Goal: Task Accomplishment & Management: Manage account settings

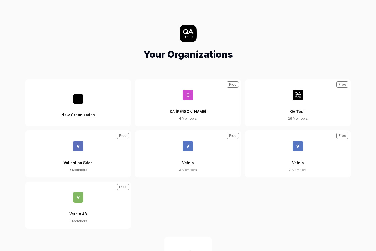
click at [108, 99] on button "New Organization" at bounding box center [78, 102] width 106 height 47
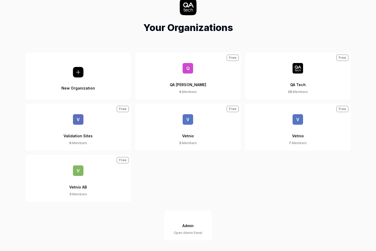
click at [187, 231] on div "Open Admin Panel" at bounding box center [188, 232] width 29 height 5
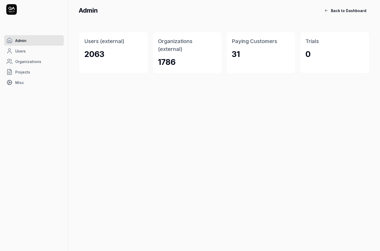
click at [40, 64] on link "Organizations" at bounding box center [34, 61] width 60 height 11
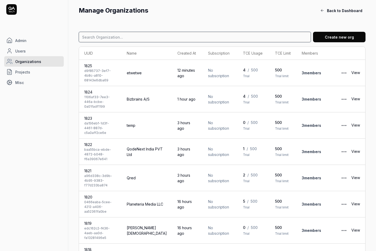
click at [146, 32] on input at bounding box center [195, 37] width 232 height 11
type input "bizbrains"
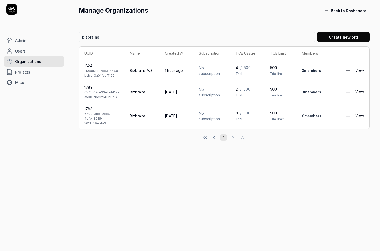
click at [106, 116] on div "6700f3be-9cb6-4dfb-8016-5611c69e5fa3" at bounding box center [101, 119] width 35 height 14
click at [350, 114] on html "Admin Users Organizations Projects Misc Manage Organizations Back to Dashboard …" at bounding box center [190, 125] width 380 height 251
click at [350, 115] on html "Admin Users Organizations Projects Misc Manage Organizations Back to Dashboard …" at bounding box center [190, 125] width 380 height 251
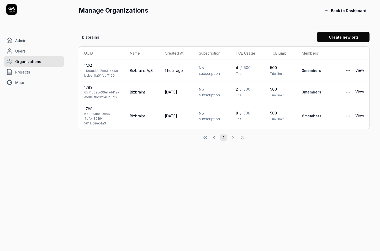
click at [362, 113] on link "View" at bounding box center [359, 116] width 9 height 11
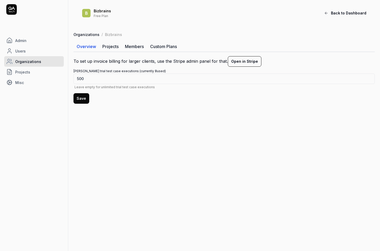
click at [113, 44] on link "Projects" at bounding box center [110, 46] width 23 height 11
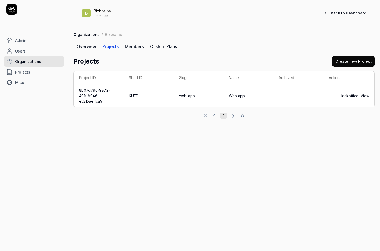
click at [281, 93] on span "–" at bounding box center [280, 95] width 2 height 4
click at [364, 93] on link "View" at bounding box center [365, 96] width 9 height 6
click at [141, 44] on link "Members" at bounding box center [134, 46] width 25 height 11
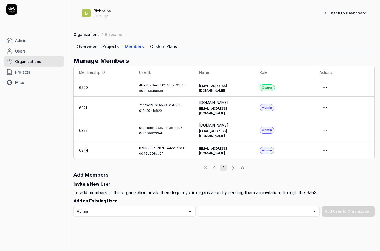
click at [115, 43] on link "Projects" at bounding box center [110, 46] width 23 height 11
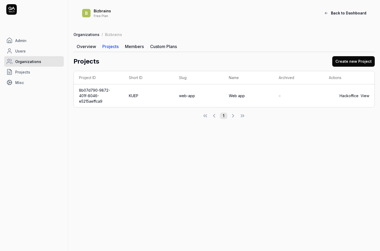
click at [113, 116] on main "B Bizbrains Free Plan Back to Dashboard Organizations / Bizbrains Overview Proj…" at bounding box center [224, 125] width 312 height 251
click at [346, 93] on link "Hackoffice" at bounding box center [349, 96] width 19 height 6
click at [106, 93] on td "8b07d790-9872-401f-8046-e5215aeffca9" at bounding box center [99, 95] width 50 height 23
drag, startPoint x: 106, startPoint y: 93, endPoint x: 76, endPoint y: 93, distance: 30.5
click at [76, 93] on td "8b07d790-9872-401f-8046-e5215aeffca9" at bounding box center [99, 95] width 50 height 23
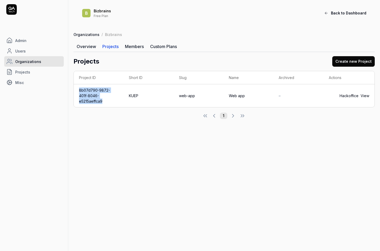
copy td "8b07d790-9872-401f-8046-e5215aeffca9"
click at [102, 96] on td "8b07d790-9872-401f-8046-e5215aeffca9" at bounding box center [99, 95] width 50 height 23
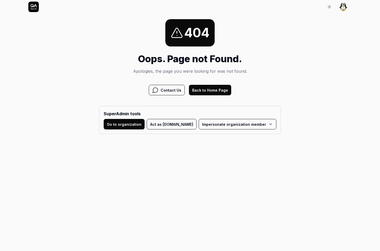
click at [179, 125] on button "Act as QA.tech" at bounding box center [172, 124] width 50 height 11
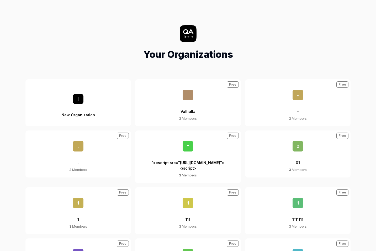
click at [126, 55] on div "Your Organizations" at bounding box center [188, 43] width 368 height 36
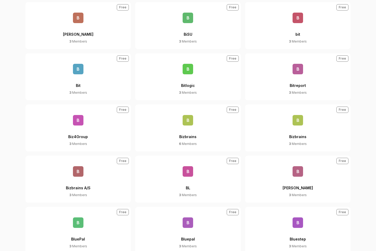
click at [192, 125] on div "Bizbrains" at bounding box center [187, 133] width 17 height 16
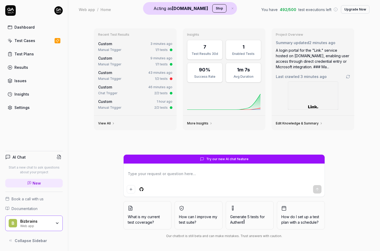
click at [50, 106] on link "Settings" at bounding box center [33, 107] width 57 height 10
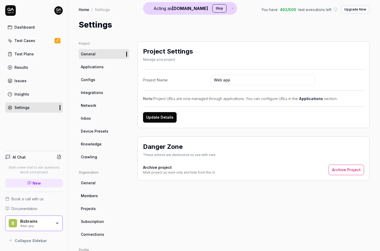
click at [104, 157] on link "Crawling" at bounding box center [104, 157] width 50 height 10
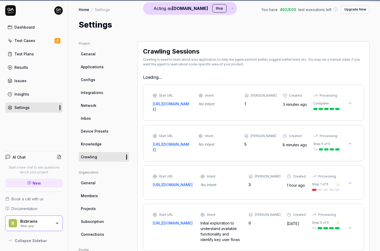
type textarea "*"
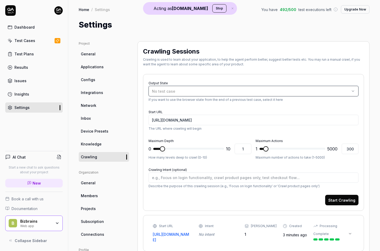
click at [175, 89] on div "No test case" at bounding box center [251, 91] width 198 height 6
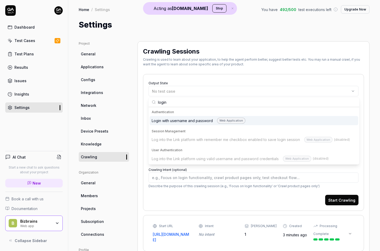
type input "login"
click at [175, 123] on div "Login with username and password Web Application" at bounding box center [199, 121] width 94 height 6
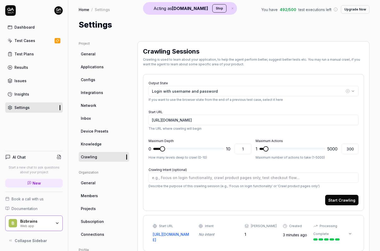
click at [221, 76] on div "Output State Login with username and password If you want to use the browser st…" at bounding box center [253, 142] width 221 height 137
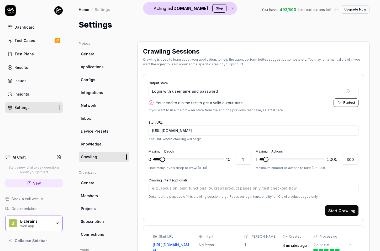
click at [160, 103] on span "You need to run the test to get a valid output state" at bounding box center [199, 103] width 87 height 6
drag, startPoint x: 160, startPoint y: 103, endPoint x: 235, endPoint y: 102, distance: 74.8
click at [234, 102] on span "You need to run the test to get a valid output state" at bounding box center [199, 103] width 87 height 6
click at [235, 102] on span "You need to run the test to get a valid output state" at bounding box center [199, 103] width 87 height 6
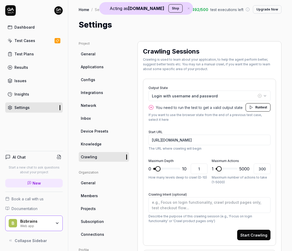
click at [292, 39] on div "Home / Settings You have 492 / 500 test executions left Upgrade Now Home / Sett…" at bounding box center [180, 125] width 224 height 251
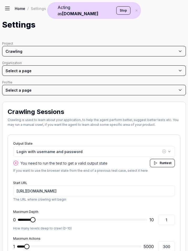
type textarea "*"
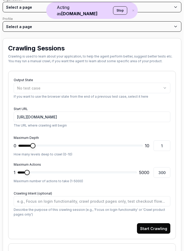
scroll to position [66, 0]
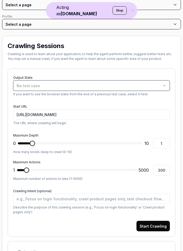
click at [53, 83] on div "No test case" at bounding box center [89, 86] width 144 height 6
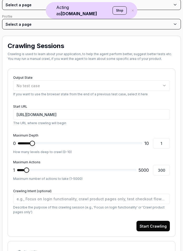
type textarea "*"
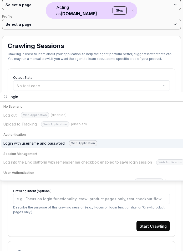
type input "login"
click at [49, 142] on div "Login with username and password Web Application" at bounding box center [50, 143] width 94 height 6
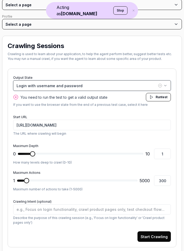
type textarea "*"
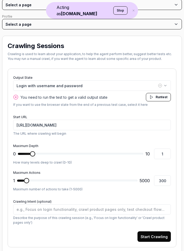
type textarea "*"
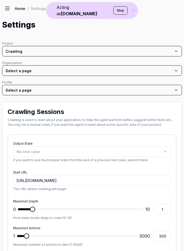
type textarea "*"
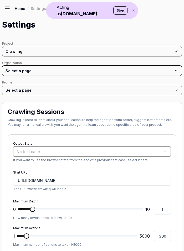
click at [94, 150] on div "No test case" at bounding box center [89, 152] width 145 height 6
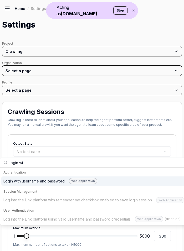
type input "login wi"
click at [77, 181] on div "Web Application" at bounding box center [83, 181] width 28 height 6
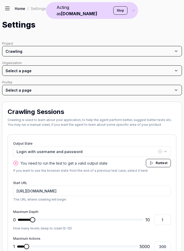
type textarea "*"
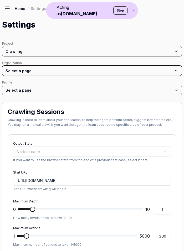
type textarea "*"
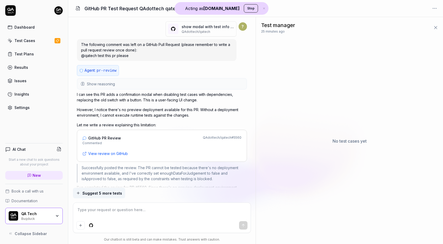
scroll to position [1470, 0]
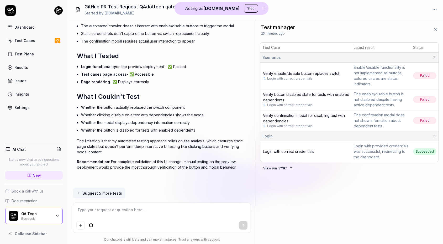
type textarea "*"
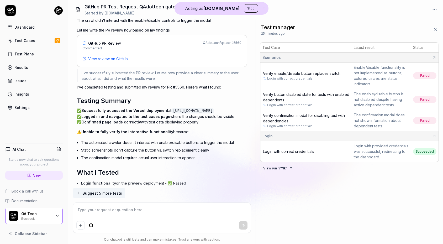
scroll to position [1830, 0]
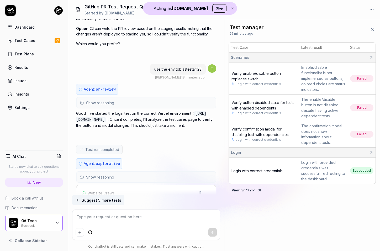
scroll to position [1342, 0]
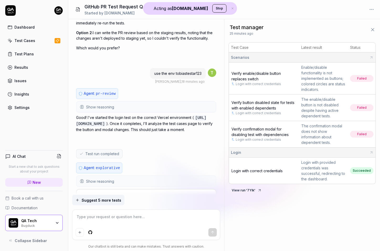
click at [242, 171] on span "Login with correct credentials" at bounding box center [257, 171] width 51 height 4
click at [263, 104] on td "Verify button disabled state for tests with enabled dependents Login with corre…" at bounding box center [264, 108] width 70 height 27
click at [258, 107] on span "Verify button disabled state for tests with enabled dependents" at bounding box center [263, 105] width 63 height 10
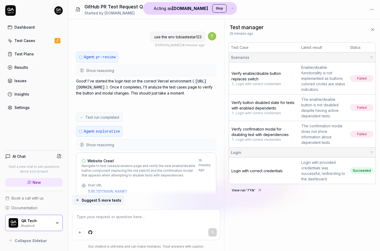
scroll to position [1385, 0]
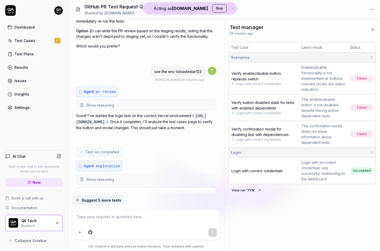
click at [121, 101] on button "Show reasoning" at bounding box center [146, 105] width 139 height 11
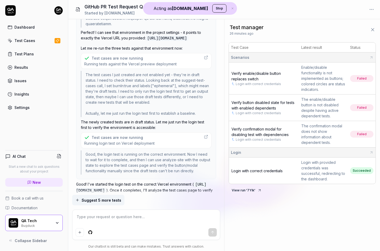
scroll to position [1667, 0]
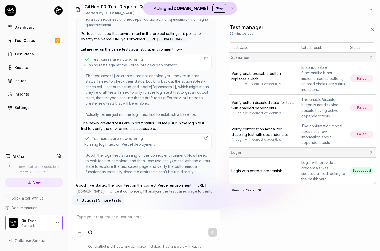
click at [134, 56] on div "Test cases are now running Running tests against the Vercel preview deployment" at bounding box center [130, 61] width 92 height 11
click at [139, 136] on div "Test cases are now running" at bounding box center [117, 139] width 51 height 6
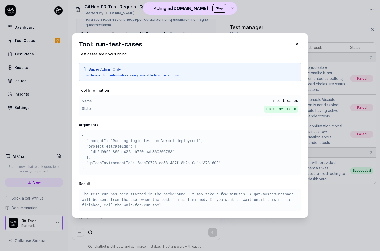
click at [147, 164] on pre "{ "thought": "Running login test on Vercel deployment", "projectTestCaseIds": […" at bounding box center [190, 152] width 216 height 39
drag, startPoint x: 147, startPoint y: 164, endPoint x: 204, endPoint y: 164, distance: 57.0
click at [204, 164] on pre "{ "thought": "Running login test on Vercel deployment", "projectTestCaseIds": […" at bounding box center [190, 152] width 216 height 39
copy pre "aec70728-ec58-487f-8b2a-0e1af3781603"
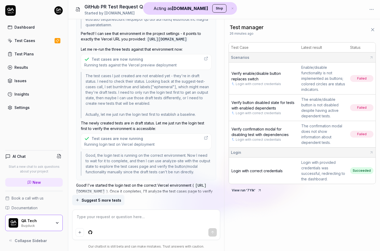
click at [137, 46] on p "Let me re-run the three tests against that environment now:" at bounding box center [146, 49] width 131 height 6
click at [137, 62] on span "Running tests against the Vercel preview deployment" at bounding box center [130, 64] width 92 height 5
type textarea "*"
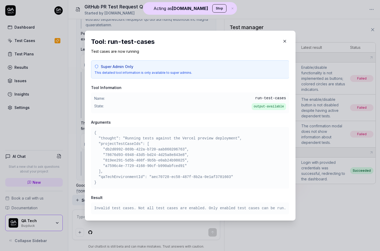
scroll to position [1380, 0]
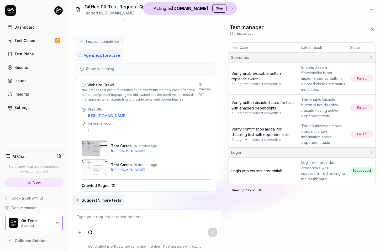
click at [129, 68] on button "Show reasoning" at bounding box center [146, 69] width 139 height 11
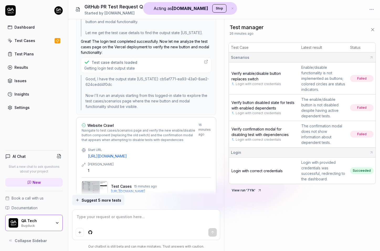
scroll to position [1918, 0]
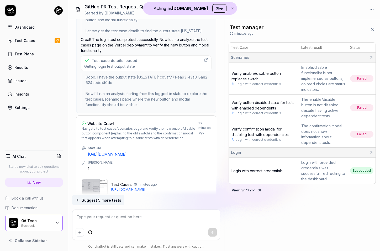
click at [132, 59] on div "Test case details loaded" at bounding box center [115, 61] width 46 height 6
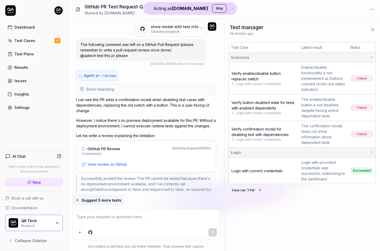
scroll to position [0, 0]
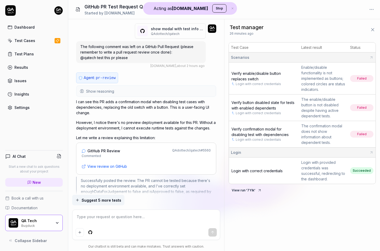
click at [154, 94] on button "Show reasoning" at bounding box center [146, 91] width 139 height 11
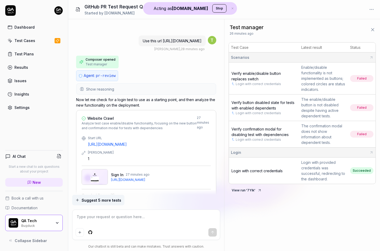
click at [152, 94] on button "Show reasoning" at bounding box center [146, 89] width 139 height 11
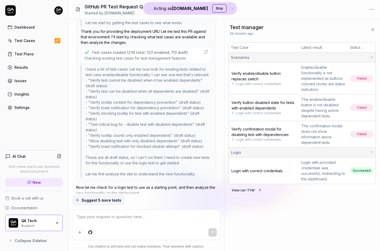
scroll to position [610, 0]
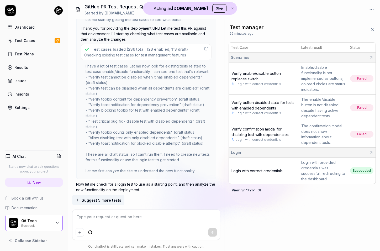
click at [147, 57] on div "Test cases loaded (236 total: 123 enabled, 113 draft) Checking existing test ca…" at bounding box center [136, 51] width 104 height 11
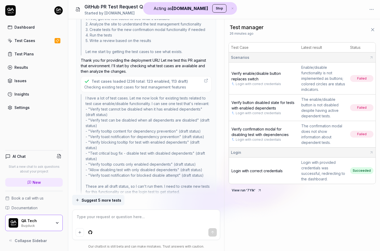
scroll to position [583, 0]
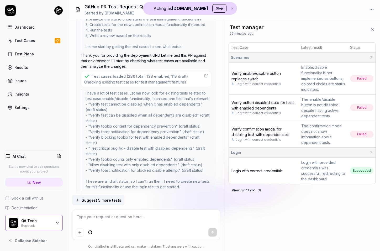
click at [146, 85] on span "Checking existing test cases for test management features" at bounding box center [136, 82] width 104 height 5
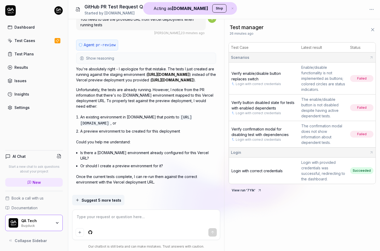
scroll to position [1231, 0]
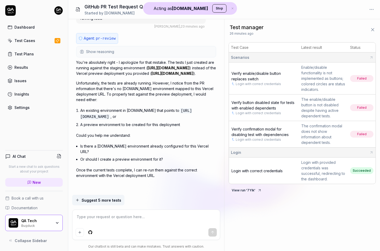
click at [139, 45] on div "Agent: pr-review Show reasoning You're absolutely right - I apologize for that …" at bounding box center [146, 112] width 140 height 158
click at [139, 51] on button "Show reasoning" at bounding box center [146, 51] width 139 height 11
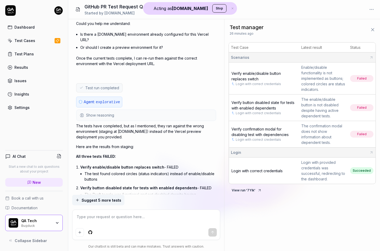
scroll to position [1526, 0]
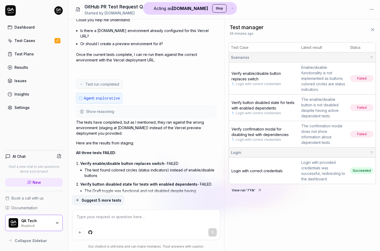
click at [133, 114] on button "Show reasoning" at bounding box center [146, 111] width 139 height 11
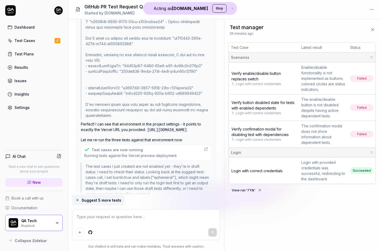
scroll to position [2384, 0]
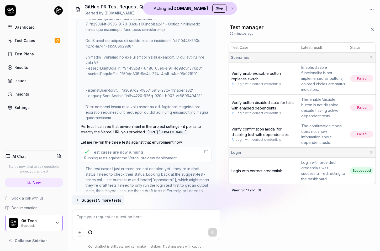
click at [142, 148] on div "Test cases are now running Running tests against the Vercel preview deployment" at bounding box center [146, 155] width 131 height 16
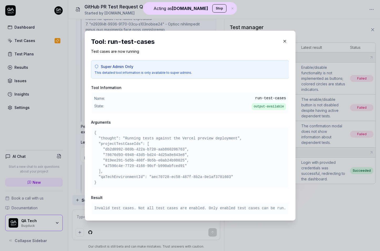
click at [116, 149] on pre "{ "thought": "Running tests against the Vercel preview deployment", "projectTes…" at bounding box center [190, 157] width 192 height 55
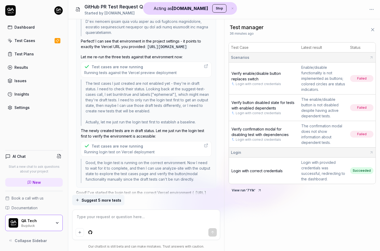
scroll to position [2466, 0]
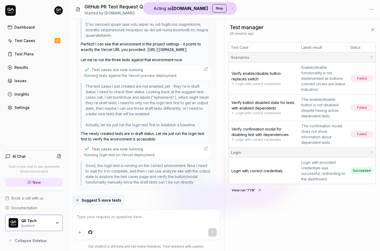
click at [136, 65] on div "Test cases are now running Running tests against the Vercel preview deployment" at bounding box center [146, 73] width 131 height 16
type textarea "*"
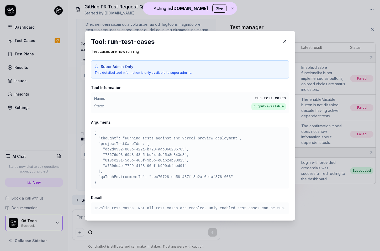
click at [116, 221] on div "​ Tool: run-test-cases Test cases are now running Super Admin Only This detaile…" at bounding box center [190, 125] width 232 height 202
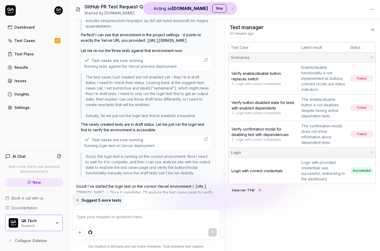
scroll to position [2481, 0]
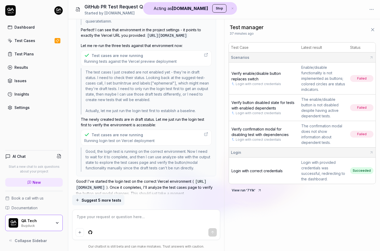
click at [82, 180] on p "Good! I've started the login test on the correct Vercel environment ( https://s…" at bounding box center [146, 188] width 140 height 18
drag, startPoint x: 82, startPoint y: 180, endPoint x: 185, endPoint y: 181, distance: 103.2
click at [185, 181] on p "Good! I've started the login test on the correct Vercel environment ( https://s…" at bounding box center [146, 188] width 140 height 18
copy p "Good! I've started the login test on the correct Vercel environment"
type textarea "*"
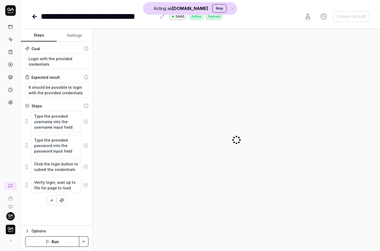
type textarea "*"
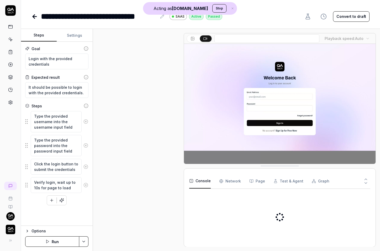
scroll to position [83, 0]
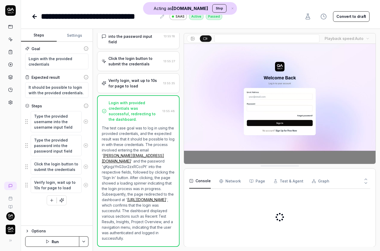
click at [251, 39] on input at bounding box center [266, 38] width 105 height 8
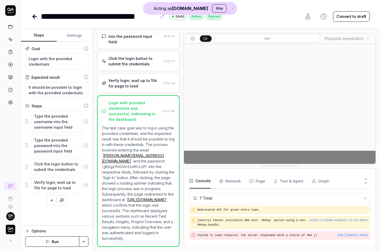
scroll to position [62, 0]
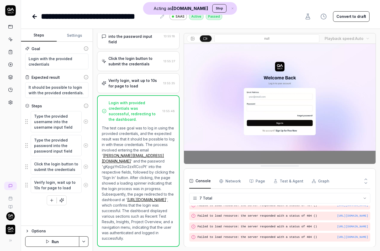
click at [275, 41] on input at bounding box center [266, 38] width 105 height 8
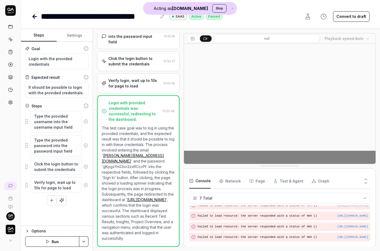
click at [159, 73] on div "Verify login, wait up to 10s for page to load 13:55:35" at bounding box center [138, 83] width 82 height 20
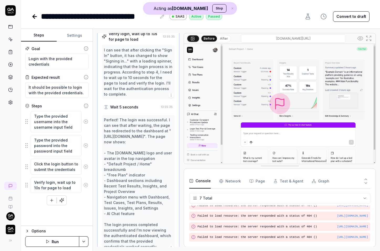
scroll to position [136, 0]
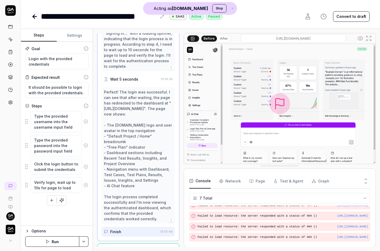
click at [281, 37] on input "saas-9gbvl4p4h-qa-tech.vercel.app/dashboard/p/web-app_rYJ0" at bounding box center [293, 38] width 105 height 8
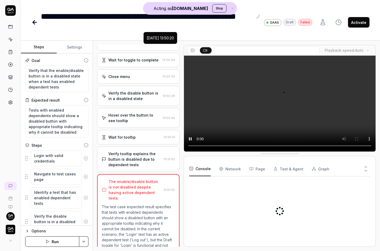
scroll to position [310, 0]
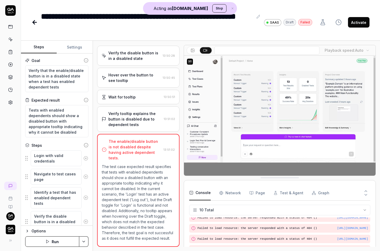
click at [144, 80] on div "Hover over the button to see tooltip" at bounding box center [134, 77] width 52 height 11
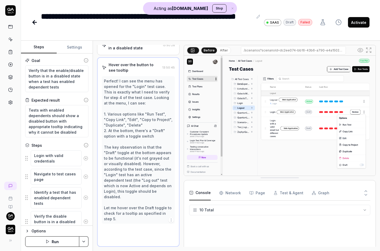
scroll to position [107, 0]
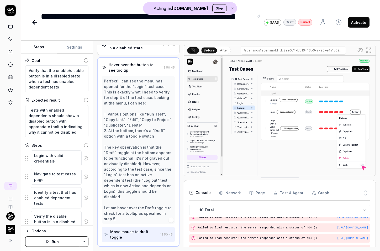
click at [304, 51] on input "/scenarios?scenarioId=dc2ee074-bb16-43b6-a790-e4a150283761" at bounding box center [293, 50] width 105 height 8
drag, startPoint x: 290, startPoint y: 50, endPoint x: 199, endPoint y: 51, distance: 91.4
click at [198, 51] on div "Before After /scenarios?scenarioId=dc2ee074-bb16-43b6-a790-e4a150283761" at bounding box center [280, 50] width 192 height 11
type textarea "*"
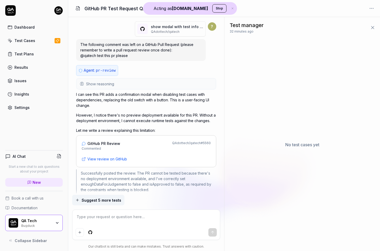
scroll to position [1595, 0]
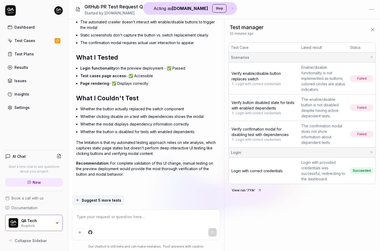
type textarea "*"
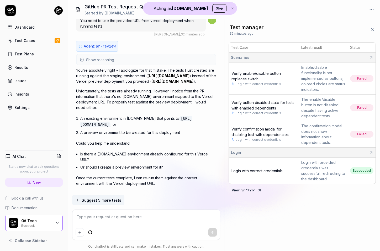
scroll to position [771, 0]
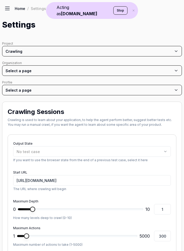
type textarea "*"
